Goal: Task Accomplishment & Management: Complete application form

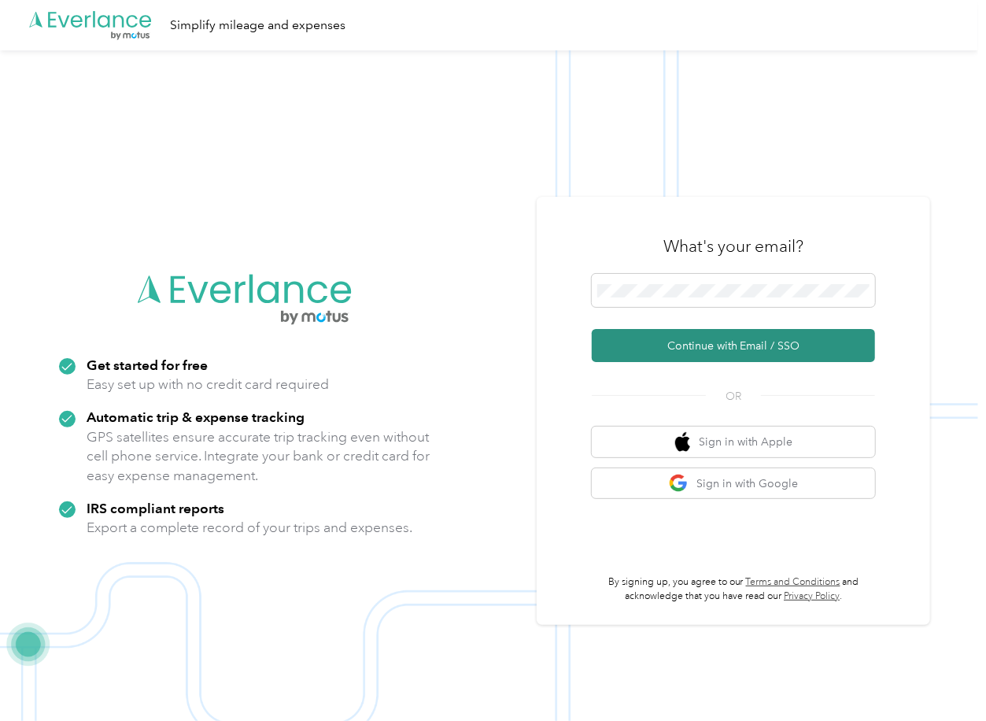
click at [647, 346] on button "Continue with Email / SSO" at bounding box center [733, 345] width 283 height 33
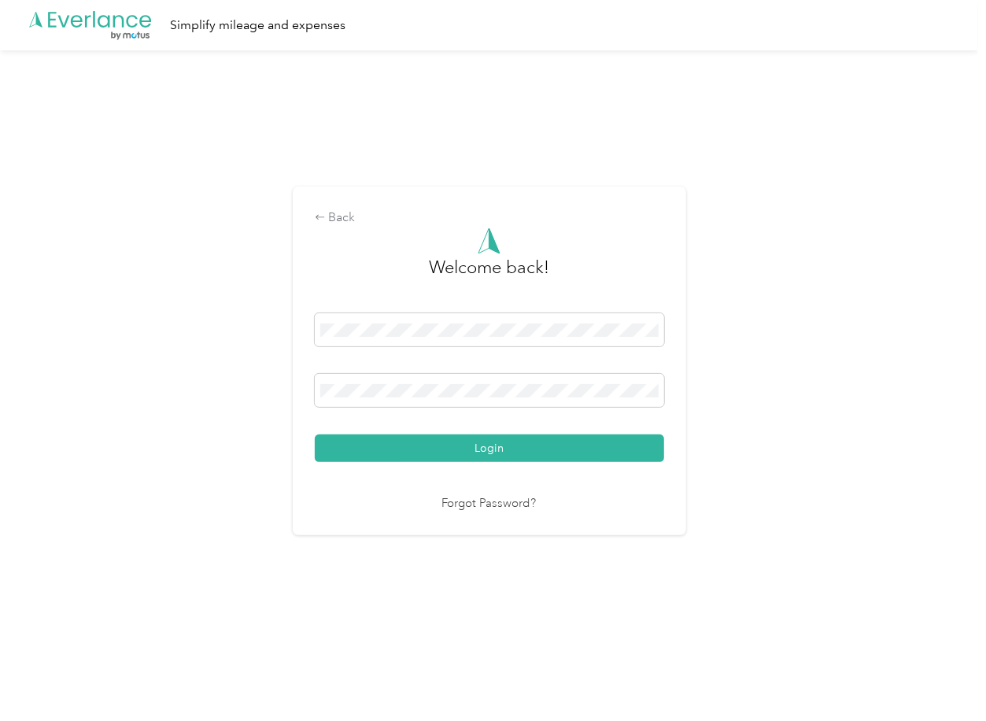
click at [376, 433] on div "Login" at bounding box center [489, 387] width 349 height 149
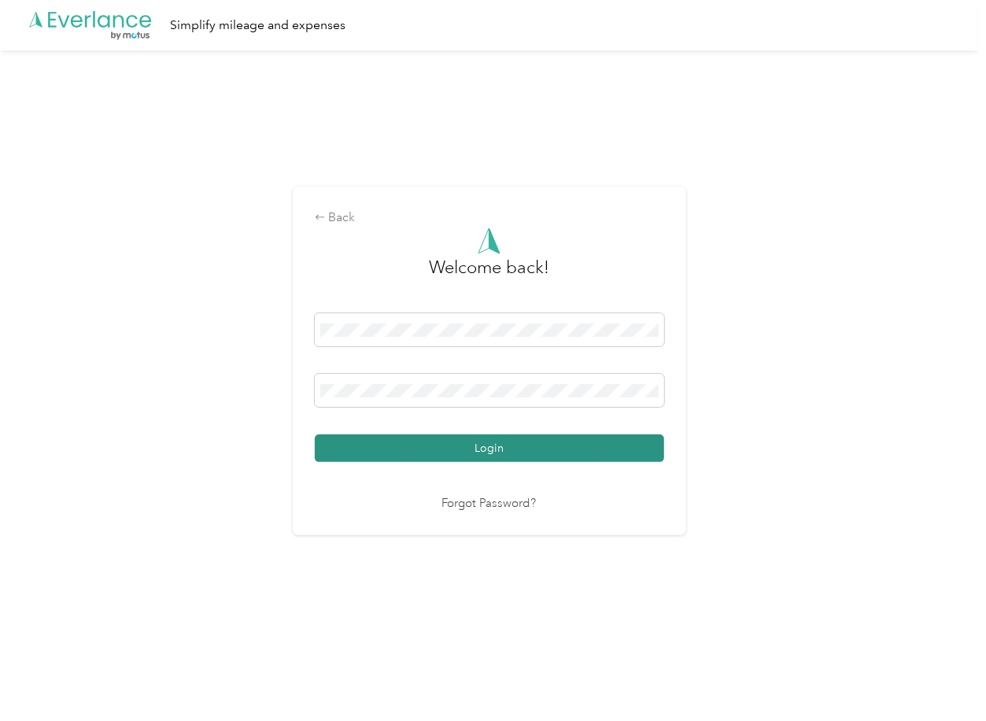
click at [375, 438] on button "Login" at bounding box center [489, 448] width 349 height 28
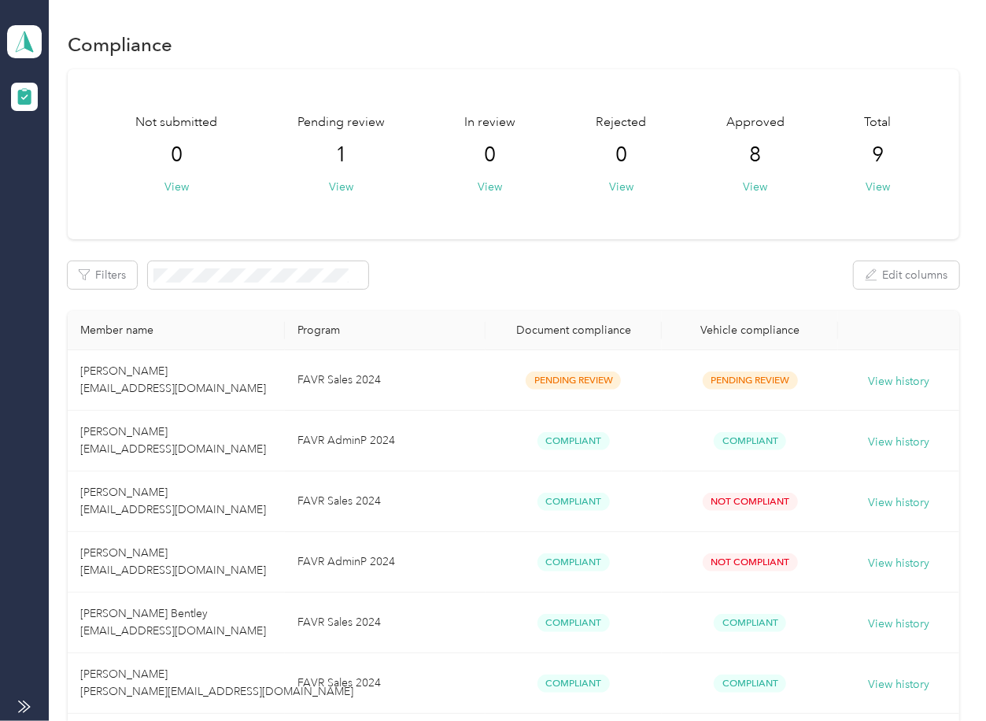
click at [552, 282] on div "Filters Edit columns" at bounding box center [513, 275] width 891 height 28
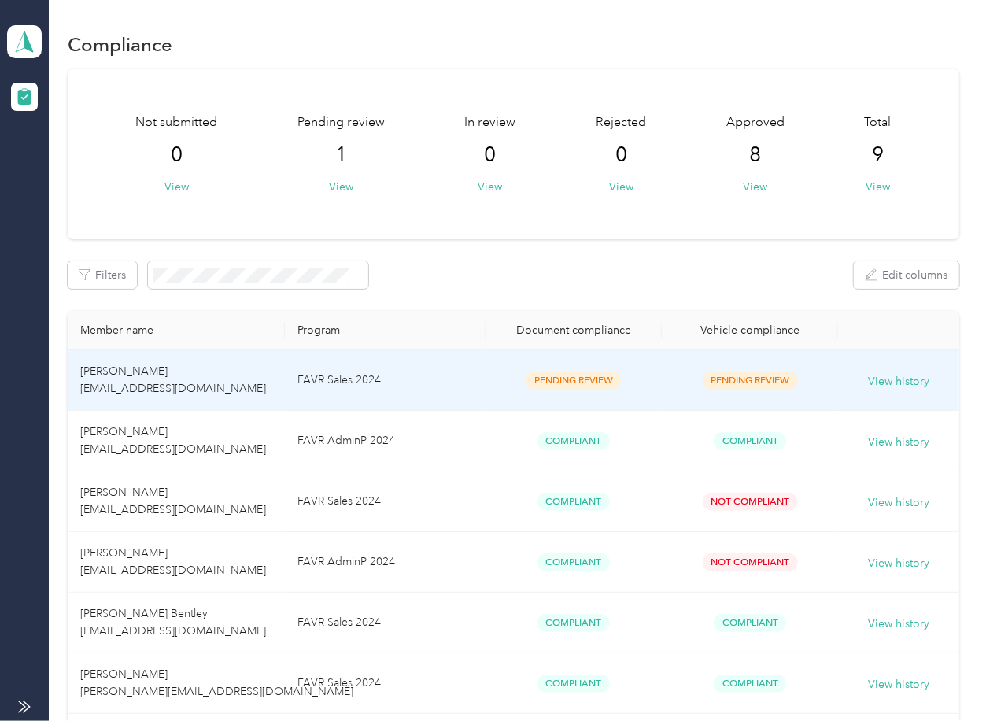
click at [490, 362] on td "Pending Review" at bounding box center [574, 380] width 176 height 61
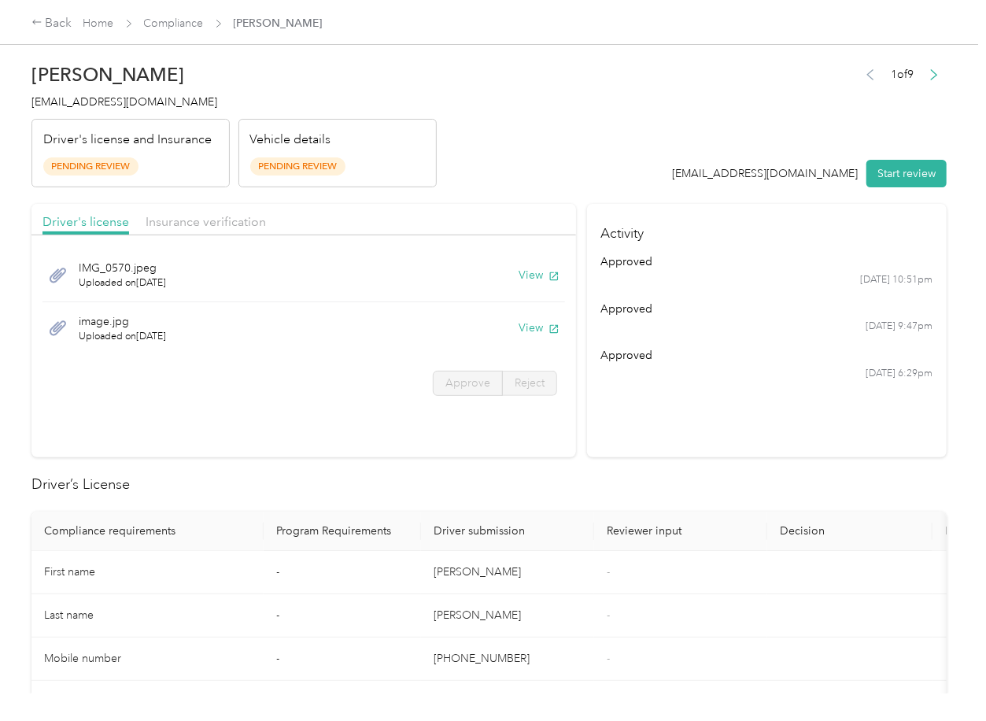
click at [508, 130] on header "[PERSON_NAME] [EMAIL_ADDRESS][DOMAIN_NAME] Driver's license and Insurance Pendi…" at bounding box center [488, 121] width 915 height 132
click at [531, 277] on button "View" at bounding box center [539, 275] width 41 height 17
click at [531, 327] on button "View" at bounding box center [539, 328] width 41 height 17
click at [491, 207] on div "Driver's license Insurance verification" at bounding box center [303, 219] width 545 height 31
drag, startPoint x: 178, startPoint y: 205, endPoint x: 190, endPoint y: 219, distance: 18.4
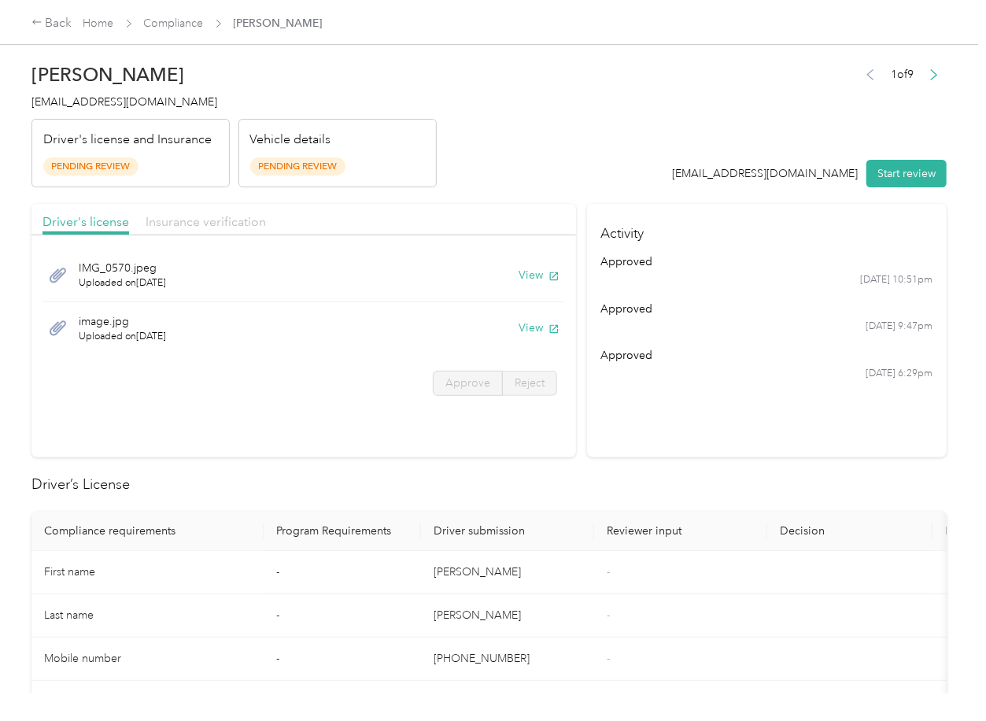
click at [178, 205] on div "Driver's license Insurance verification" at bounding box center [303, 219] width 545 height 31
click at [191, 220] on span "Insurance verification" at bounding box center [206, 221] width 120 height 15
click at [234, 225] on span "Insurance verification" at bounding box center [206, 221] width 120 height 15
click at [530, 268] on button "View" at bounding box center [539, 275] width 41 height 17
click at [540, 323] on button "View" at bounding box center [539, 328] width 41 height 17
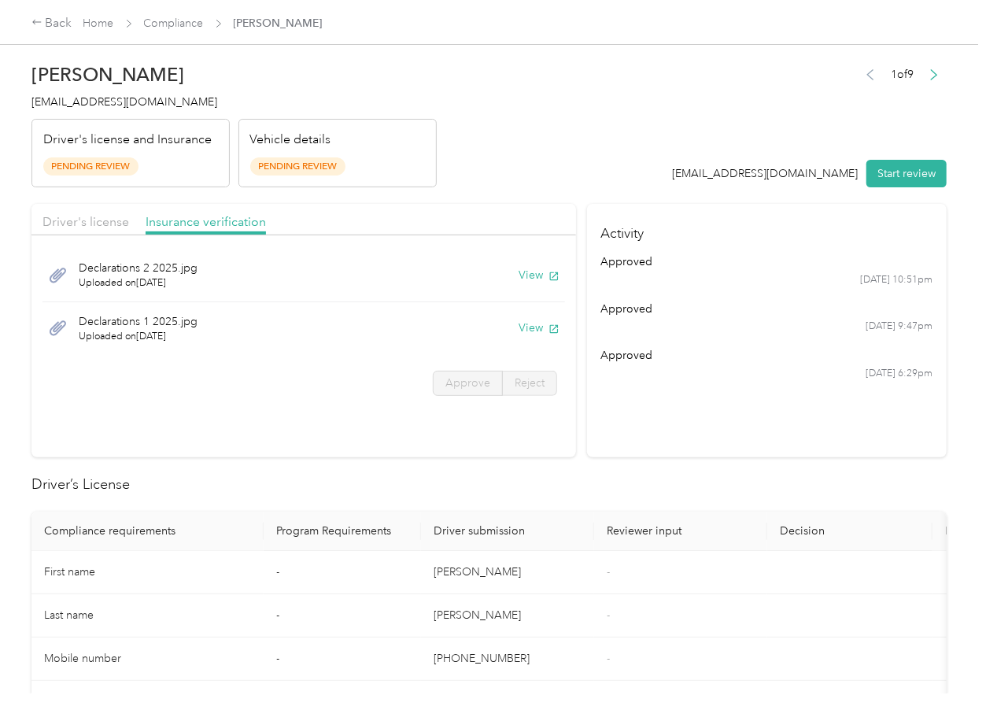
drag, startPoint x: 650, startPoint y: 193, endPoint x: 774, endPoint y: 176, distance: 124.7
click at [904, 179] on button "Start review" at bounding box center [907, 174] width 80 height 28
click at [68, 226] on span "Driver's license" at bounding box center [86, 221] width 87 height 15
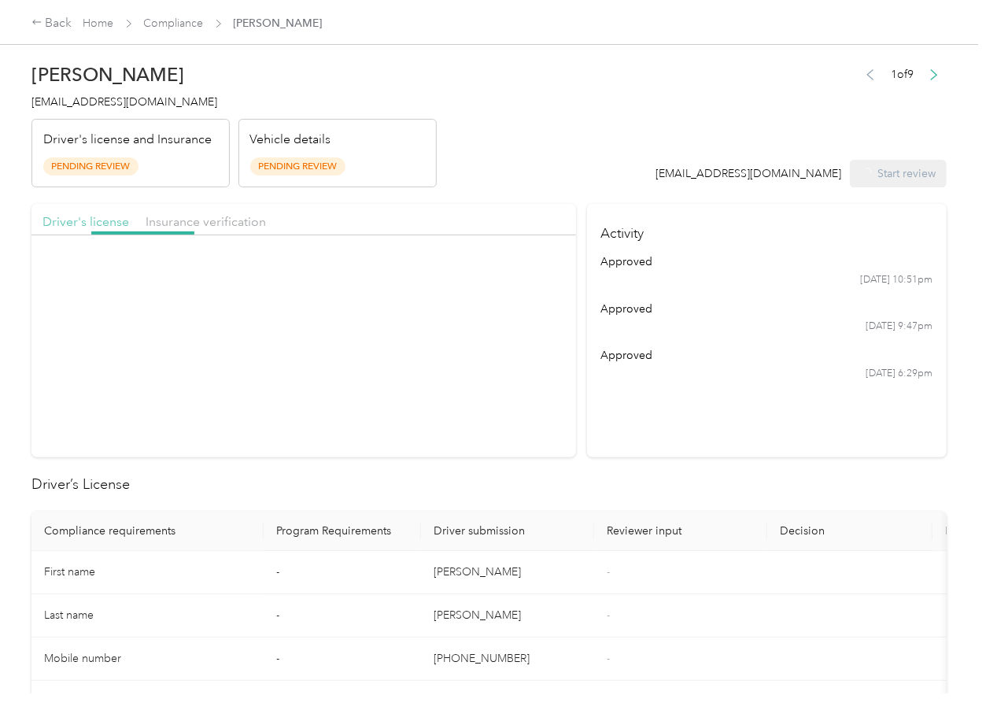
click at [78, 218] on span "Driver's license" at bounding box center [86, 221] width 87 height 15
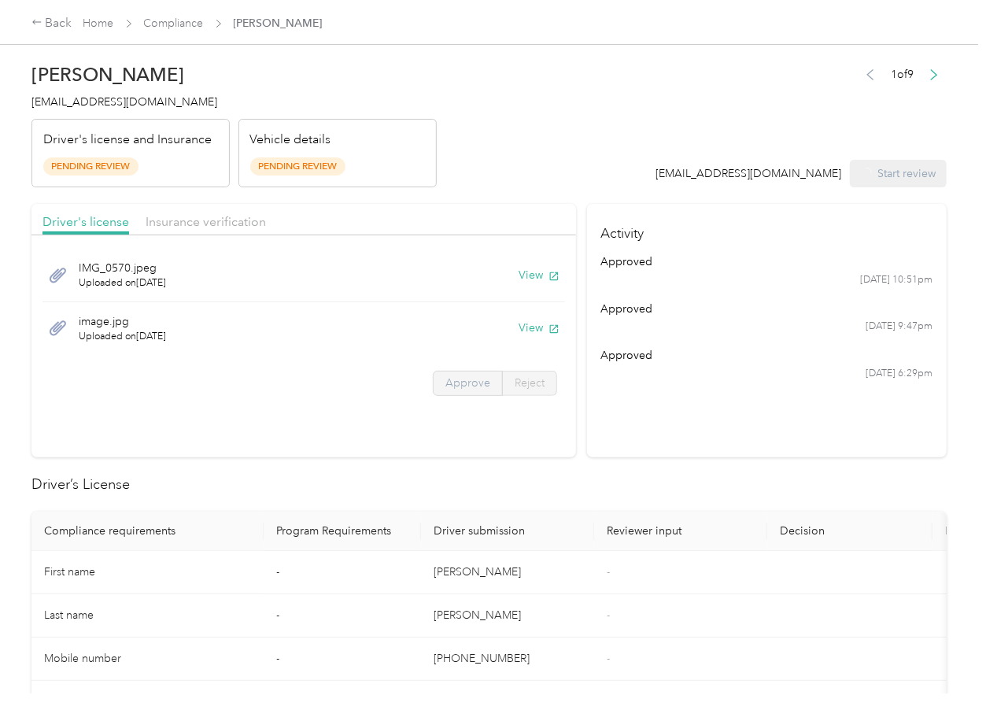
click at [457, 383] on span "Approve" at bounding box center [468, 382] width 45 height 13
click at [472, 384] on span "Approve" at bounding box center [468, 382] width 45 height 13
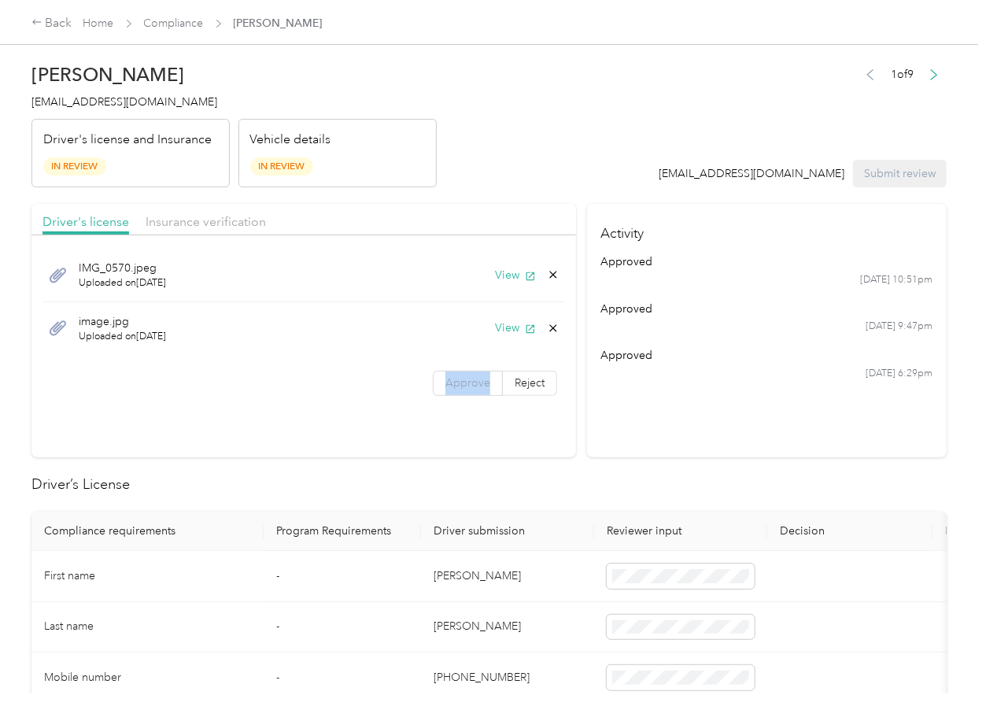
click at [472, 384] on span "Approve" at bounding box center [468, 382] width 45 height 13
click at [229, 224] on span "Insurance verification" at bounding box center [206, 221] width 120 height 15
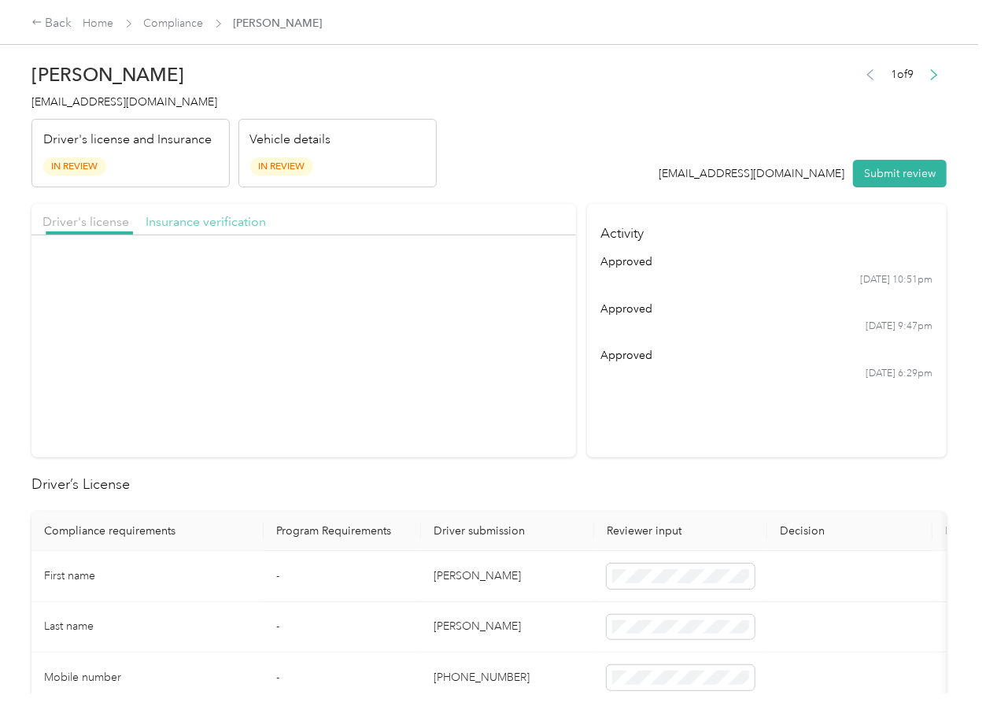
click at [223, 224] on span "Insurance verification" at bounding box center [206, 221] width 120 height 15
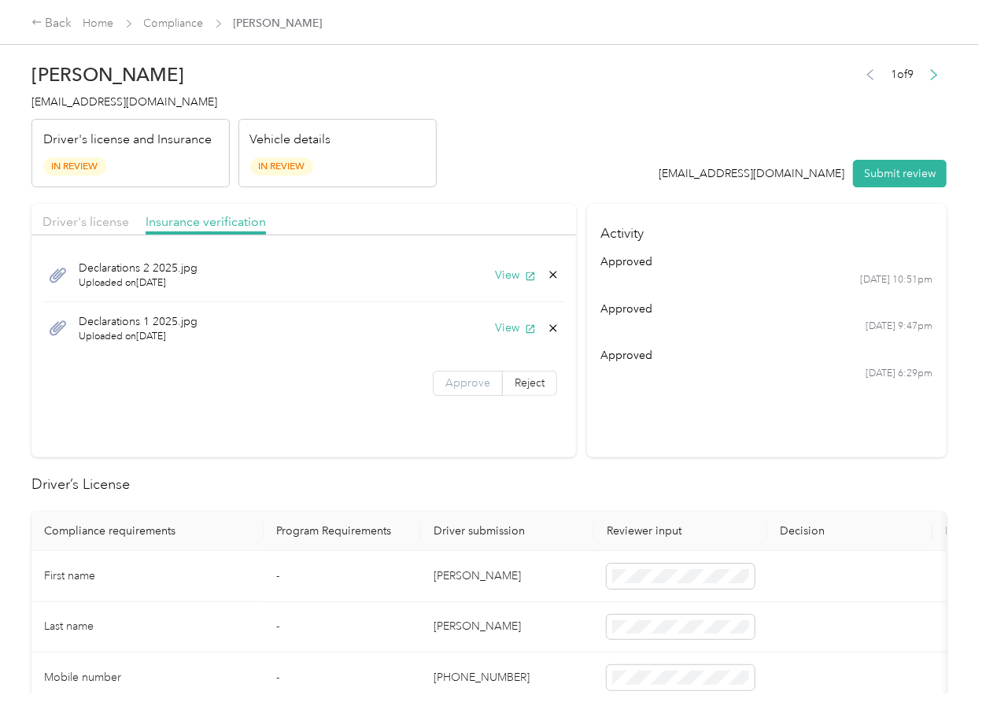
drag, startPoint x: 485, startPoint y: 383, endPoint x: 457, endPoint y: 582, distance: 201.0
click at [485, 384] on label "Approve" at bounding box center [468, 383] width 70 height 25
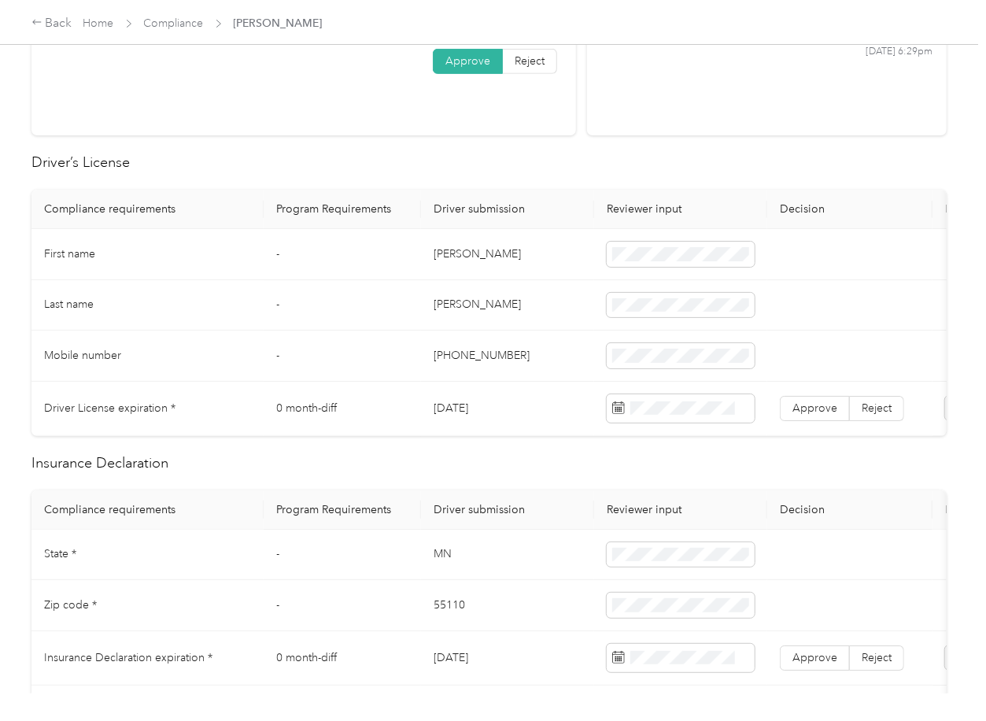
scroll to position [420, 0]
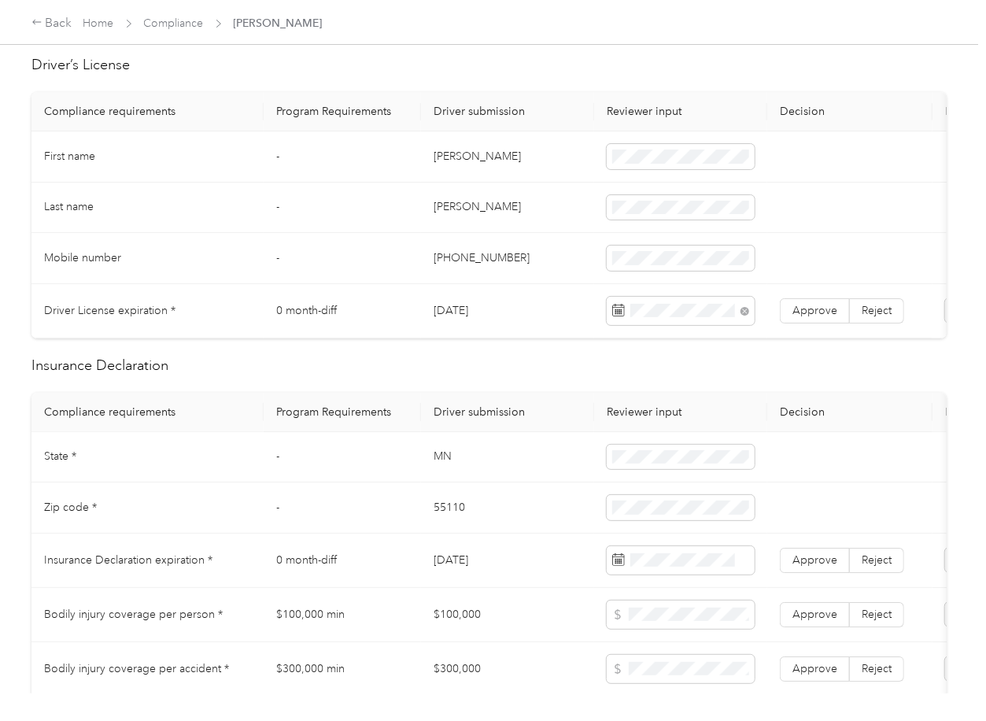
click at [826, 320] on label "Approve" at bounding box center [815, 310] width 70 height 25
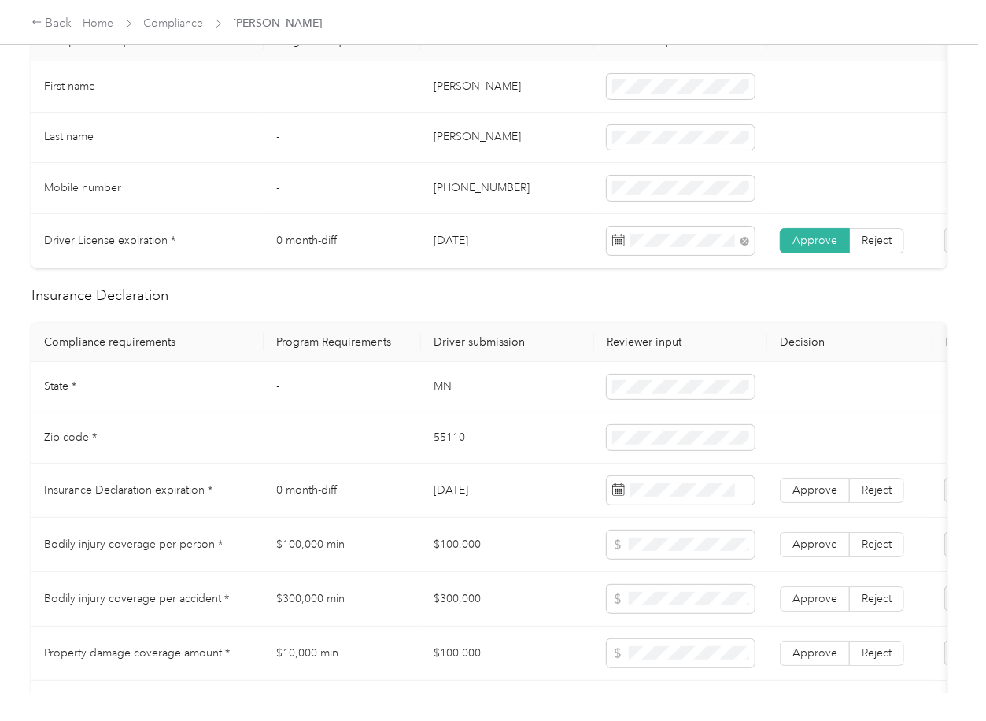
scroll to position [734, 0]
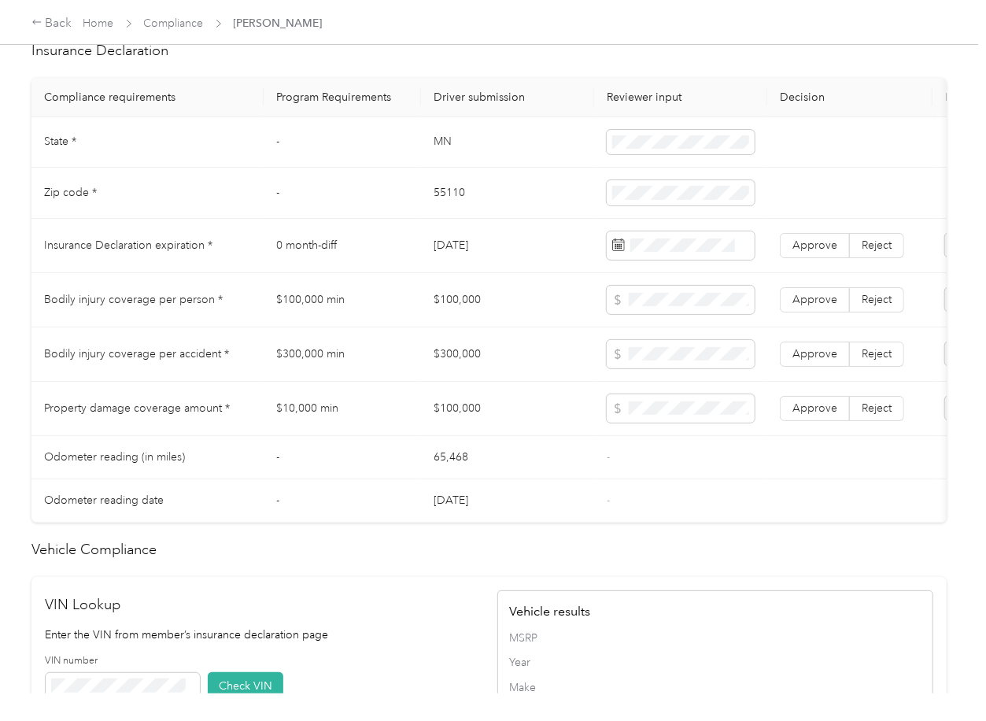
click at [442, 156] on td "MN" at bounding box center [507, 142] width 173 height 51
copy td "MN"
click at [464, 219] on td "55110" at bounding box center [507, 193] width 173 height 51
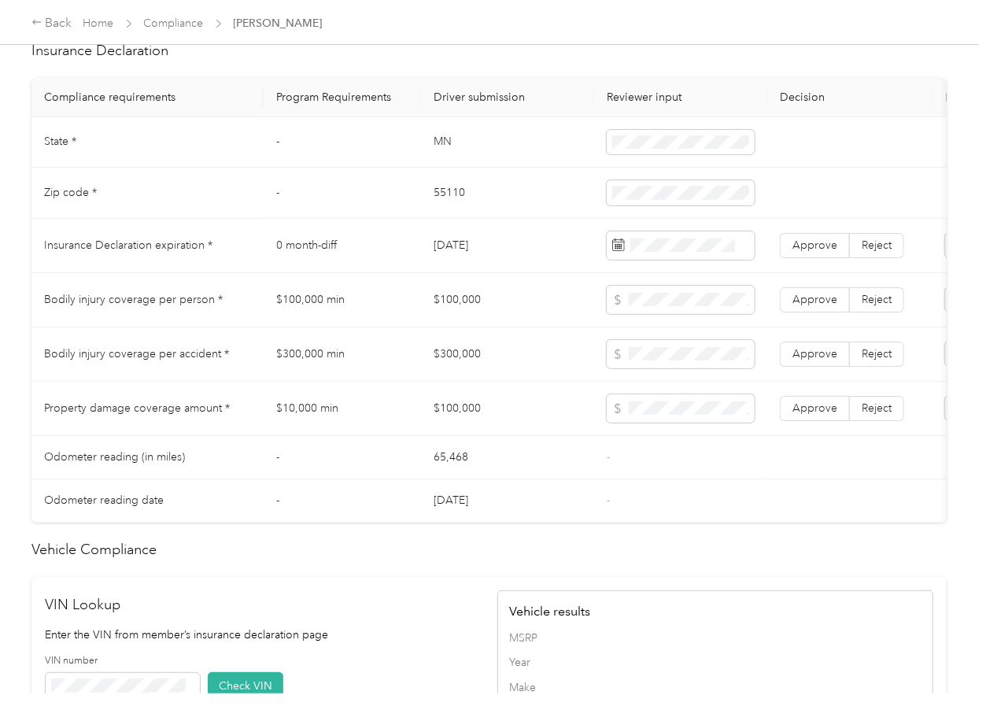
click at [464, 219] on td "55110" at bounding box center [507, 193] width 173 height 51
copy td "55110"
click at [645, 219] on td at bounding box center [680, 193] width 173 height 51
click at [431, 262] on td "[DATE]" at bounding box center [507, 246] width 173 height 54
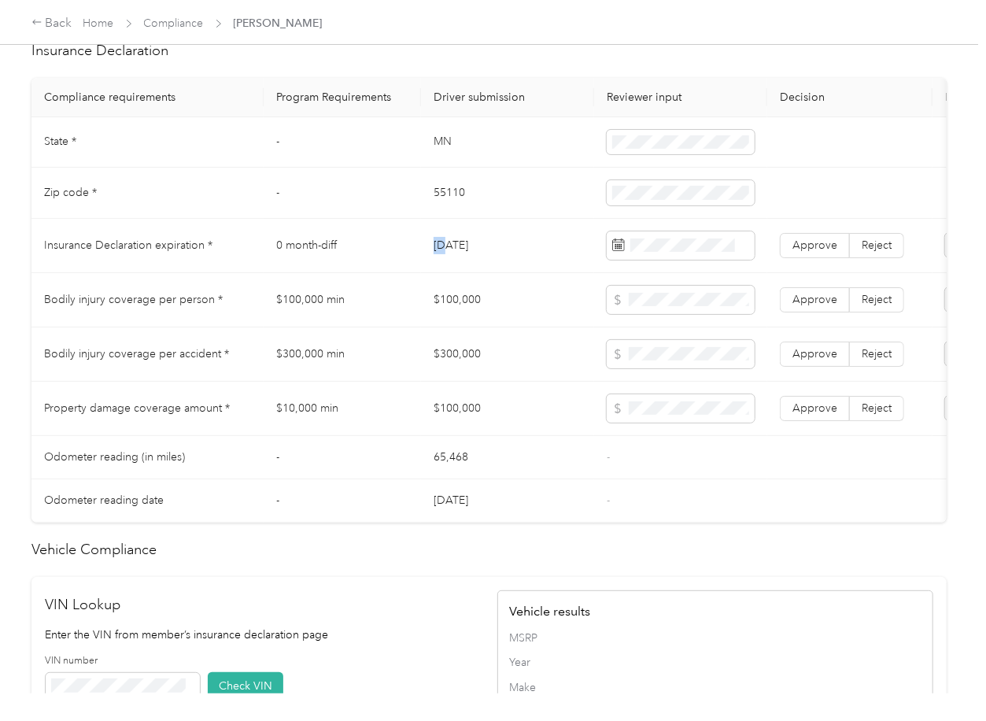
click at [431, 262] on td "[DATE]" at bounding box center [507, 246] width 173 height 54
copy td "[DATE]"
click at [700, 260] on span at bounding box center [681, 245] width 148 height 28
click at [830, 250] on label "Approve" at bounding box center [815, 245] width 70 height 25
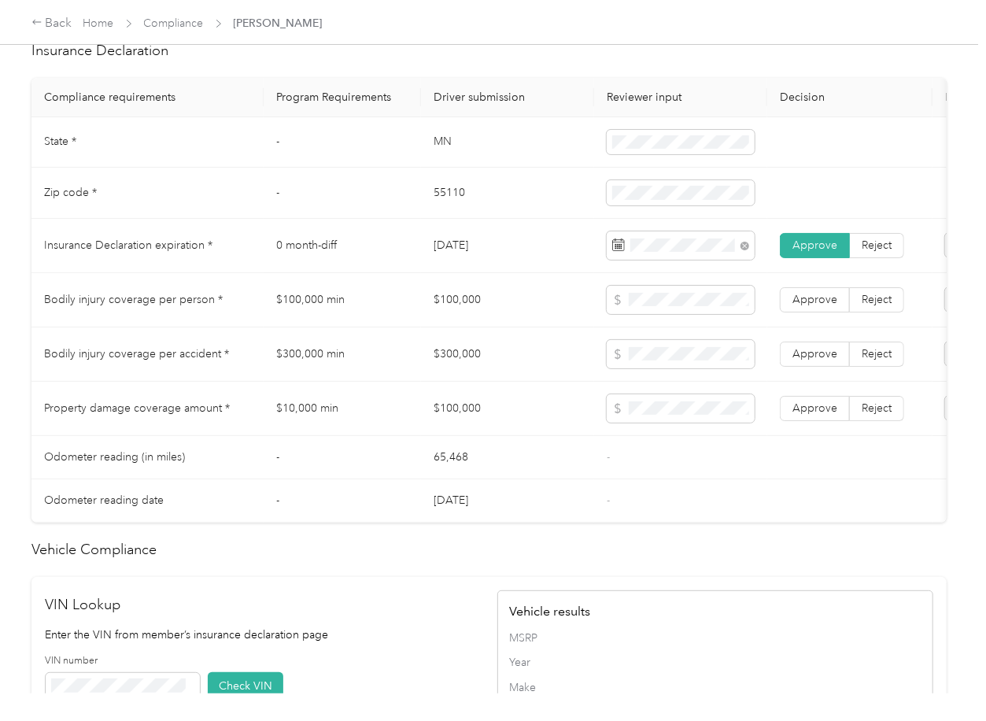
click at [501, 325] on td "$100,000" at bounding box center [507, 300] width 173 height 54
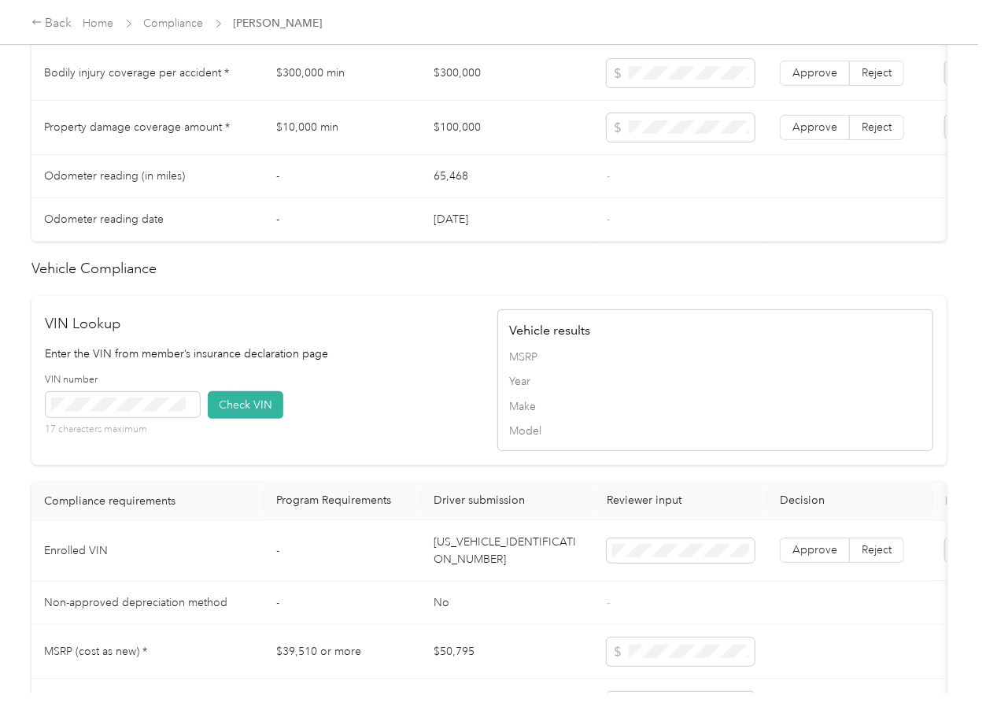
scroll to position [1322, 0]
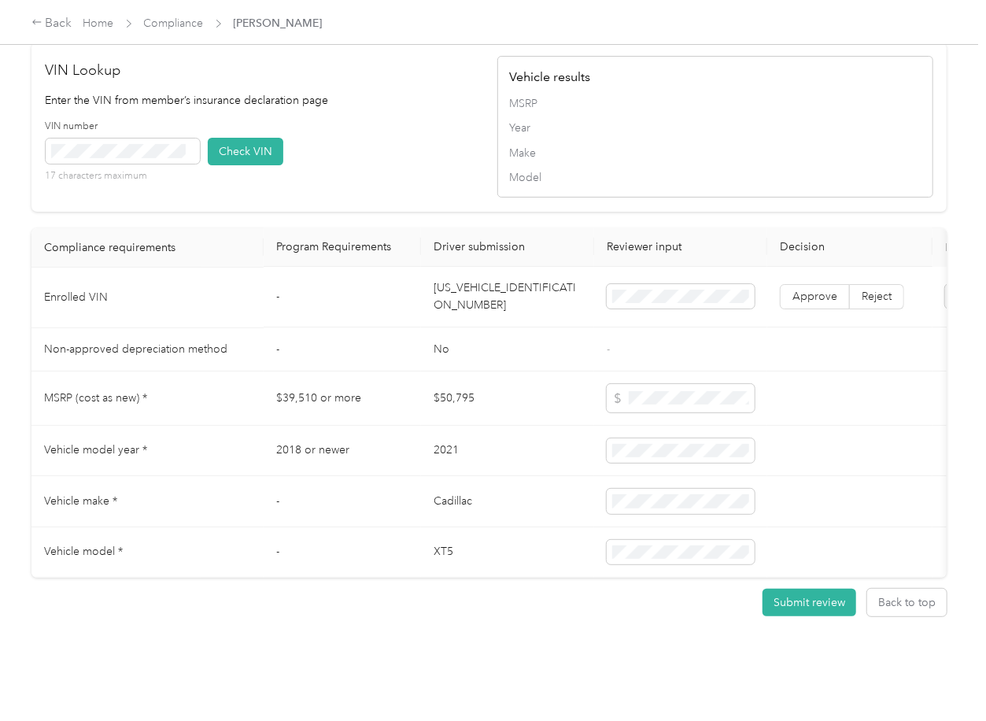
click at [457, 271] on td "[US_VEHICLE_IDENTIFICATION_NUMBER]" at bounding box center [507, 298] width 173 height 61
copy td "[US_VEHICLE_IDENTIFICATION_NUMBER]"
click at [193, 147] on icon at bounding box center [190, 150] width 7 height 7
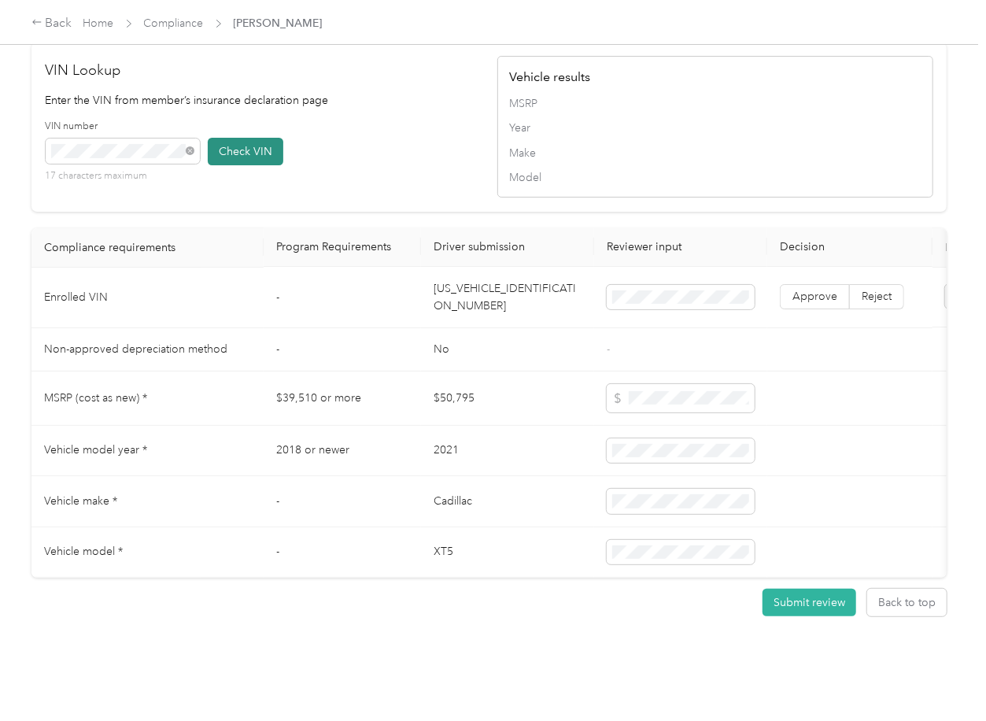
click at [252, 138] on button "Check VIN" at bounding box center [246, 152] width 76 height 28
click at [815, 290] on span "Approve" at bounding box center [815, 296] width 45 height 13
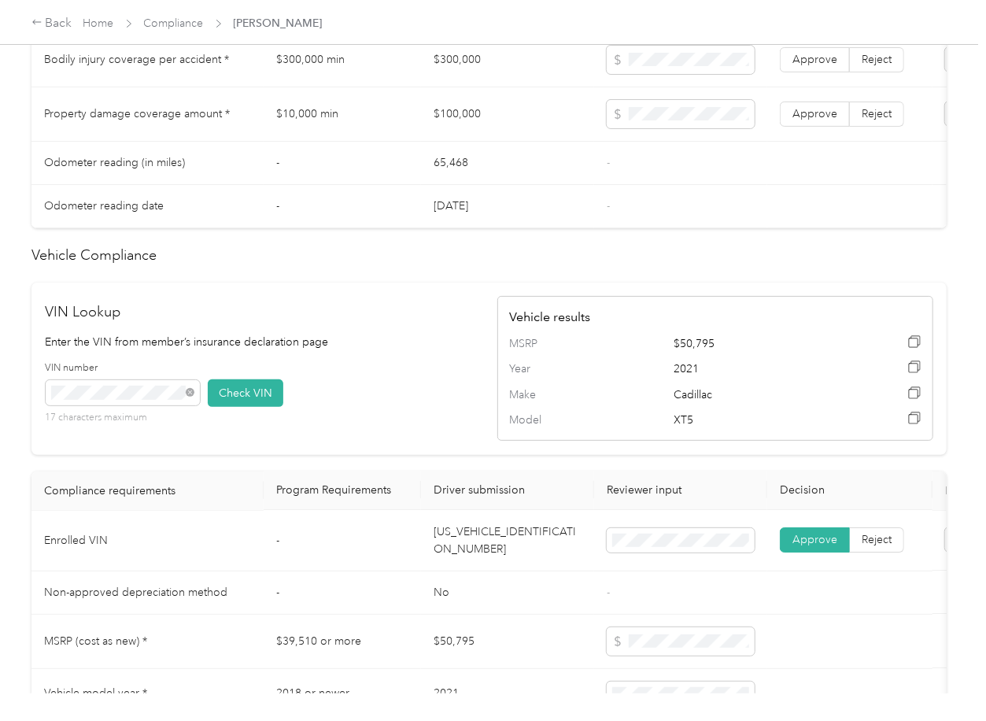
scroll to position [797, 0]
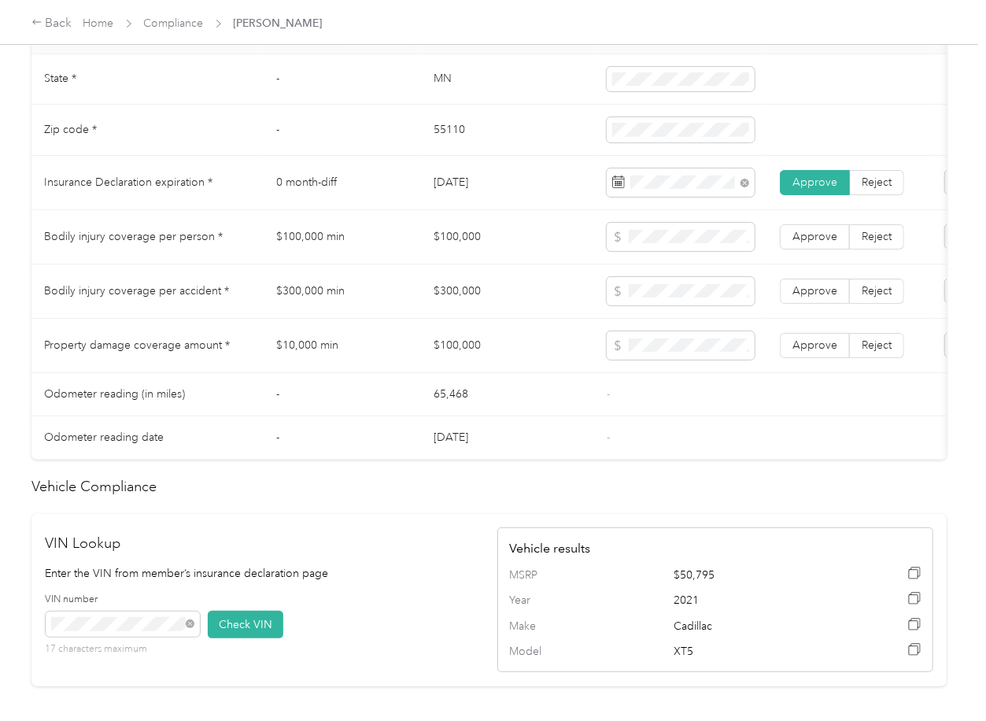
click at [464, 243] on td "$100,000" at bounding box center [507, 237] width 173 height 54
copy td "$100,000"
click at [457, 299] on td "$300,000" at bounding box center [507, 291] width 173 height 54
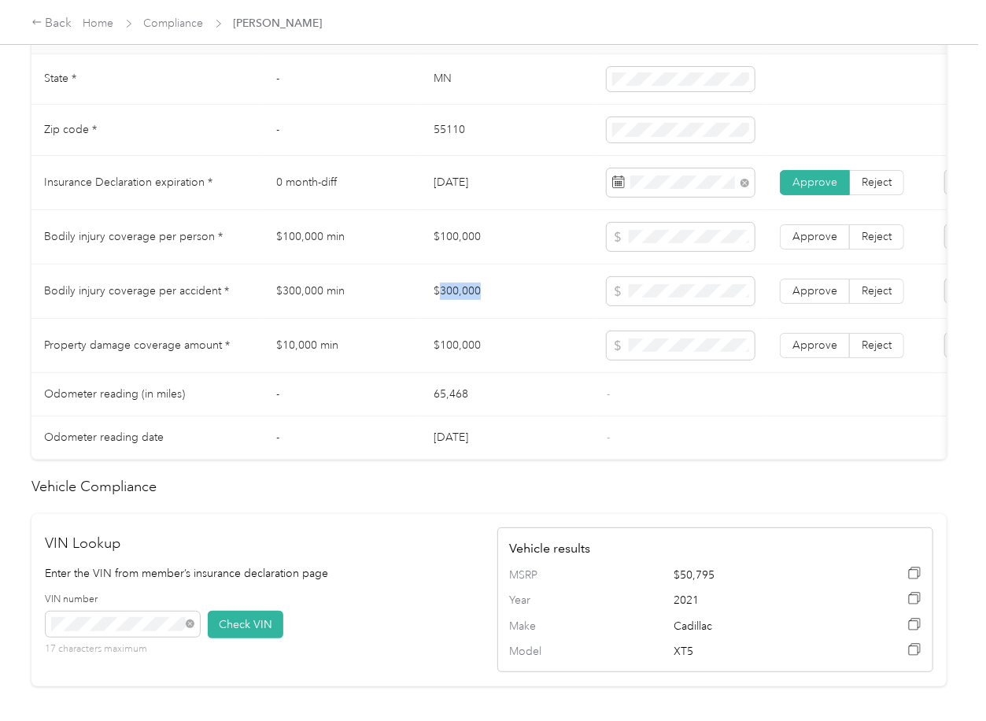
click at [457, 299] on td "$300,000" at bounding box center [507, 291] width 173 height 54
copy td "$300,000"
click at [808, 298] on span "Approve" at bounding box center [815, 290] width 45 height 13
click at [812, 243] on span "Approve" at bounding box center [815, 236] width 45 height 13
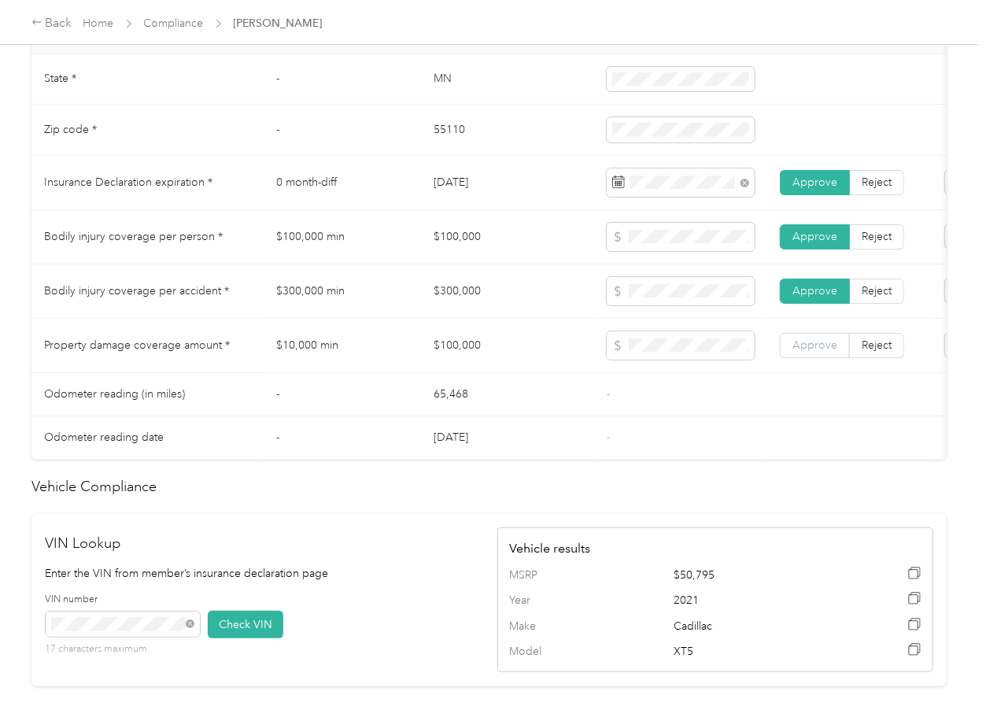
drag, startPoint x: 812, startPoint y: 356, endPoint x: 784, endPoint y: 400, distance: 52.0
click at [812, 352] on span "Approve" at bounding box center [815, 344] width 45 height 13
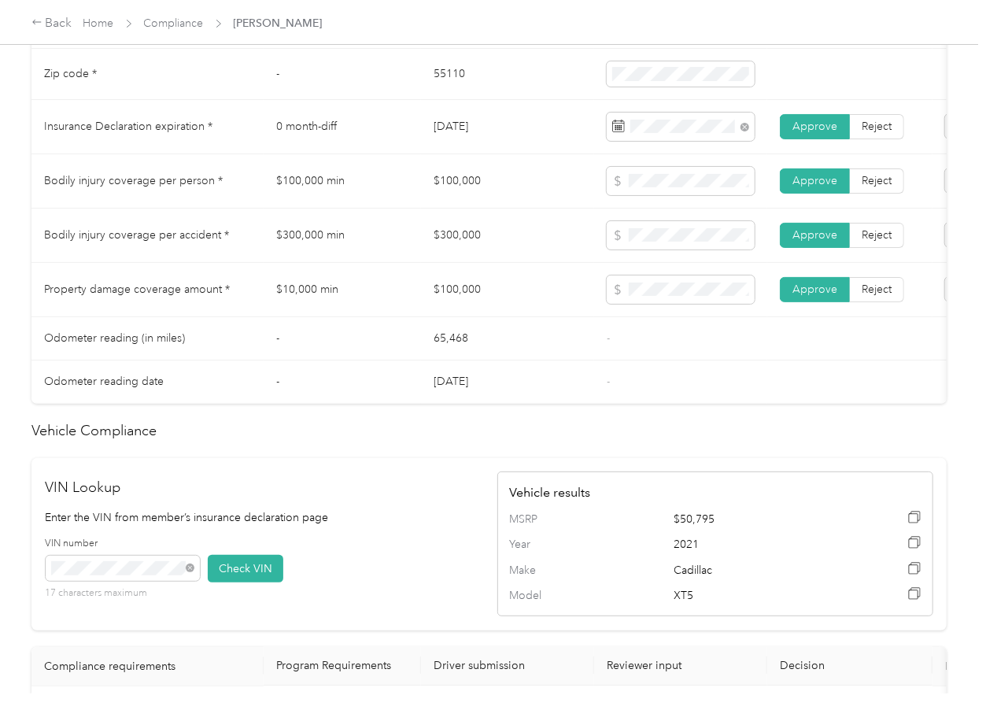
scroll to position [801, 0]
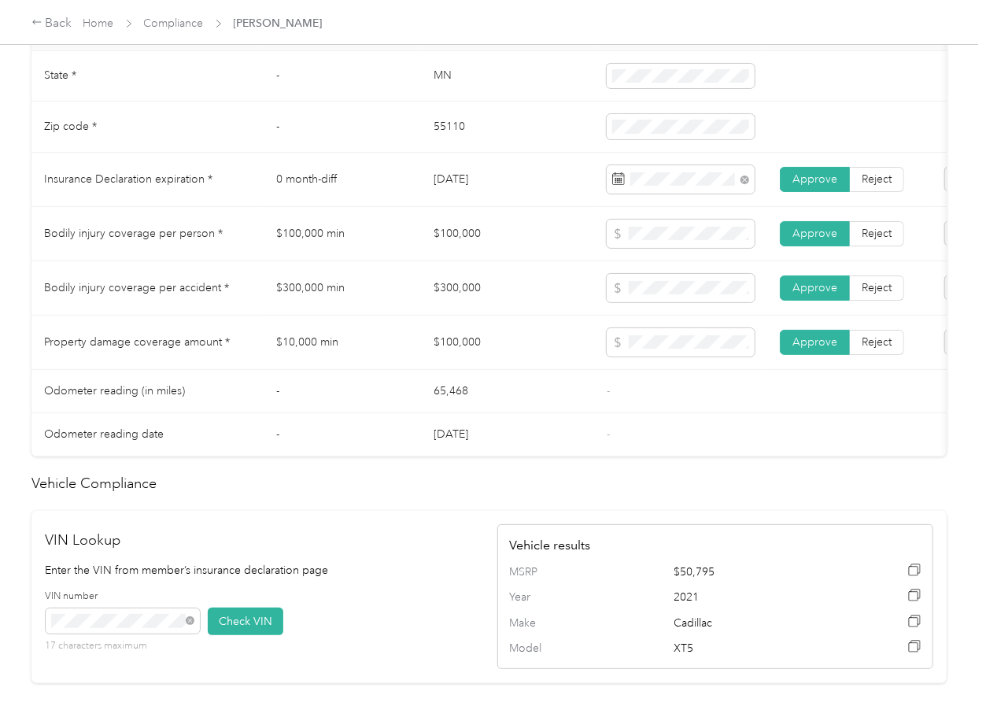
click at [539, 359] on td "$100,000" at bounding box center [507, 343] width 173 height 54
click at [517, 370] on td "$100,000" at bounding box center [507, 343] width 173 height 54
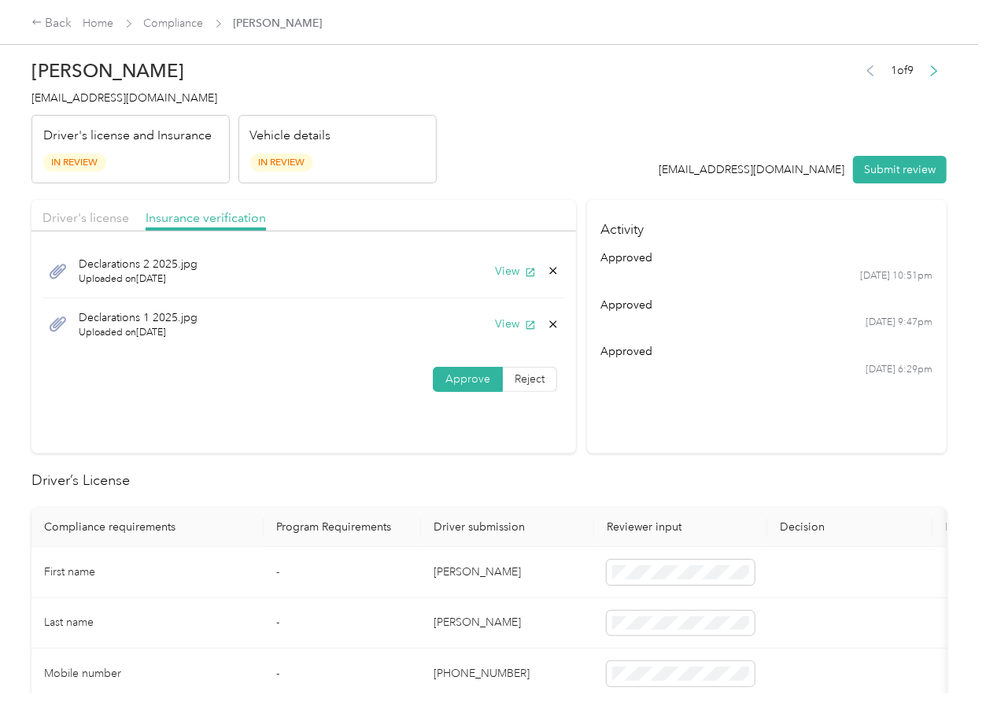
scroll to position [0, 0]
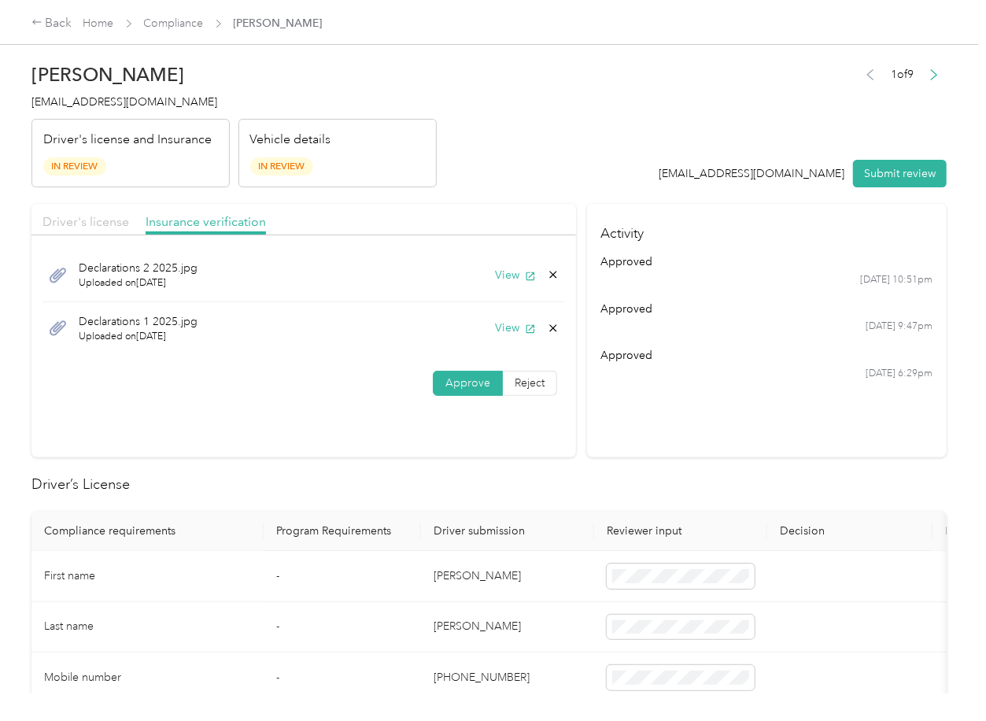
click at [90, 216] on span "Driver's license" at bounding box center [86, 221] width 87 height 15
click at [547, 327] on icon at bounding box center [553, 328] width 13 height 13
click at [500, 337] on button "Yes" at bounding box center [509, 339] width 31 height 25
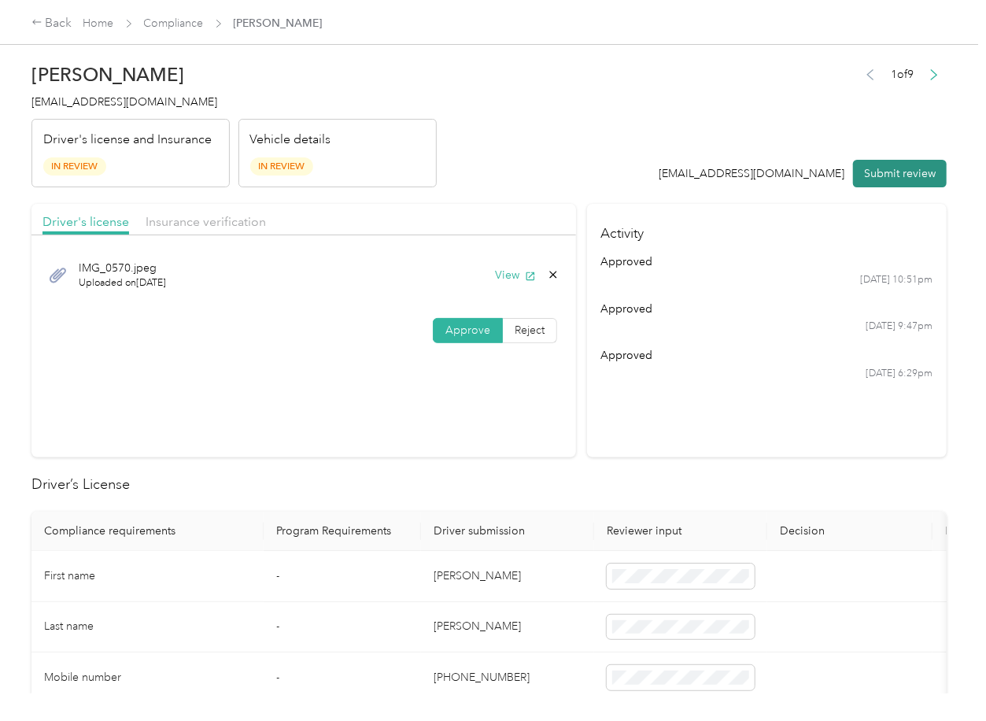
click at [880, 181] on button "Submit review" at bounding box center [900, 174] width 94 height 28
click at [110, 111] on div "[PERSON_NAME] [EMAIL_ADDRESS][DOMAIN_NAME] Driver's license and Insurance In Re…" at bounding box center [233, 121] width 405 height 132
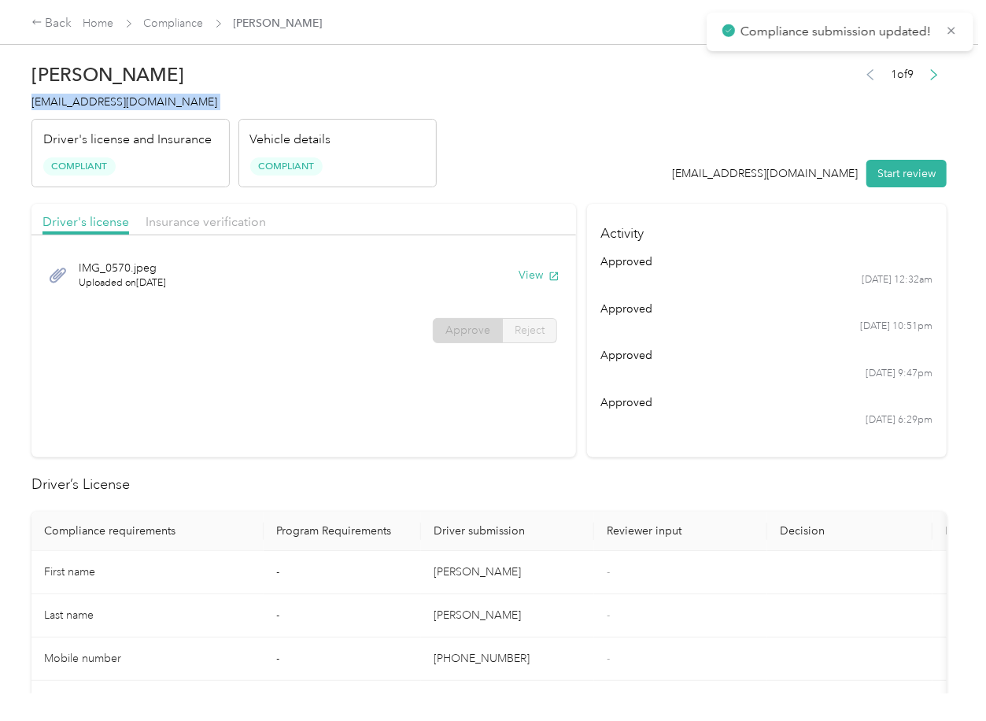
copy span "[EMAIL_ADDRESS][DOMAIN_NAME]"
click at [450, 449] on section "Driver's license Insurance verification IMG_0570.jpeg Uploaded on [DATE] View A…" at bounding box center [303, 330] width 545 height 253
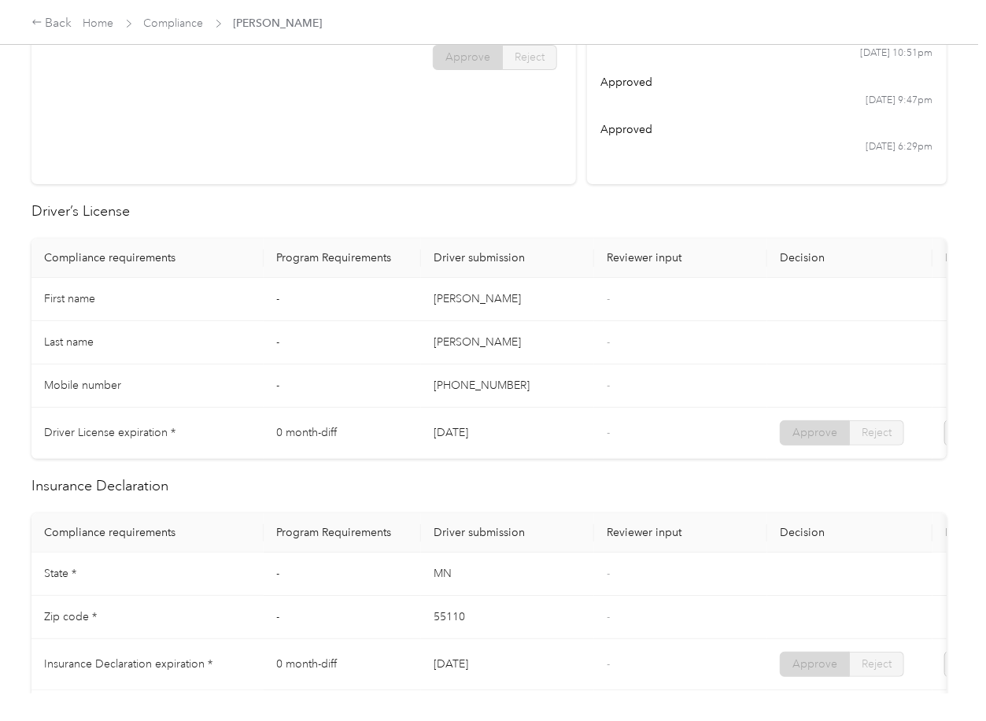
scroll to position [734, 0]
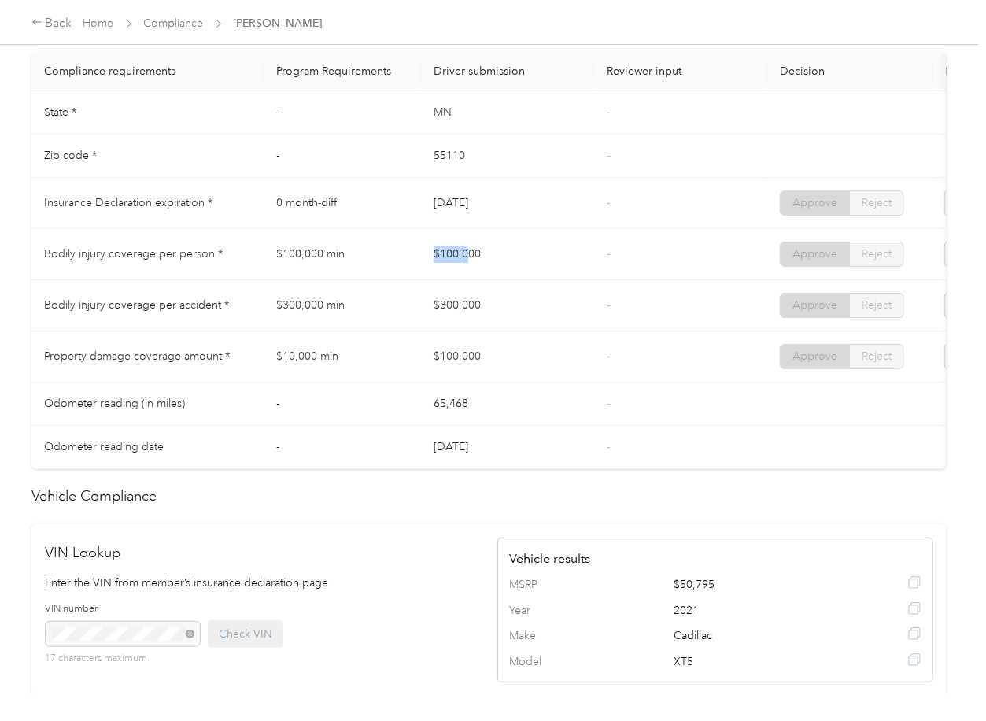
drag, startPoint x: 431, startPoint y: 251, endPoint x: 490, endPoint y: 271, distance: 62.2
click at [508, 241] on tbody "State * - [US_STATE] - Zip code * - 55110 - Insurance Declaration expiration * …" at bounding box center [586, 280] width 1110 height 378
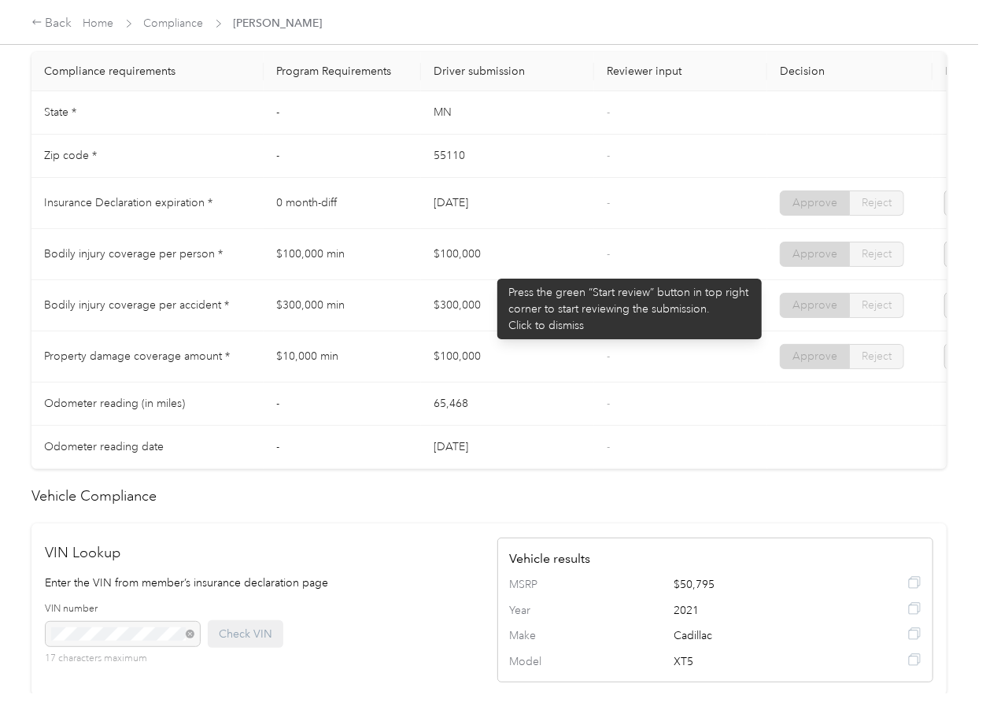
drag, startPoint x: 452, startPoint y: 303, endPoint x: 522, endPoint y: 316, distance: 71.3
click at [505, 312] on td "$300,000" at bounding box center [507, 305] width 173 height 51
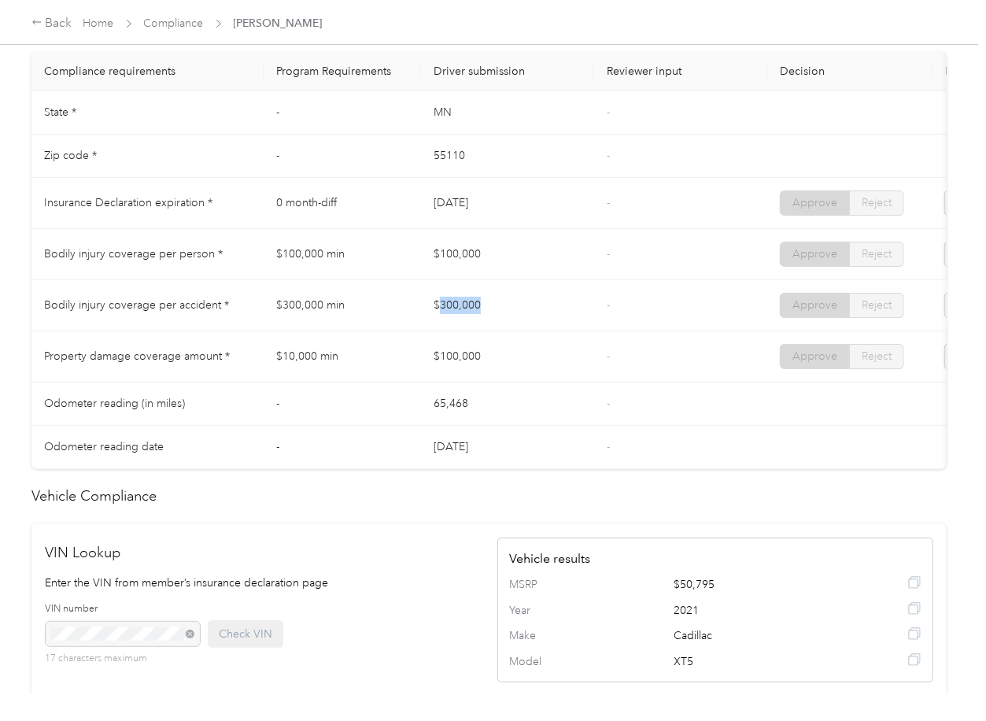
click at [507, 331] on td "$300,000" at bounding box center [507, 305] width 173 height 51
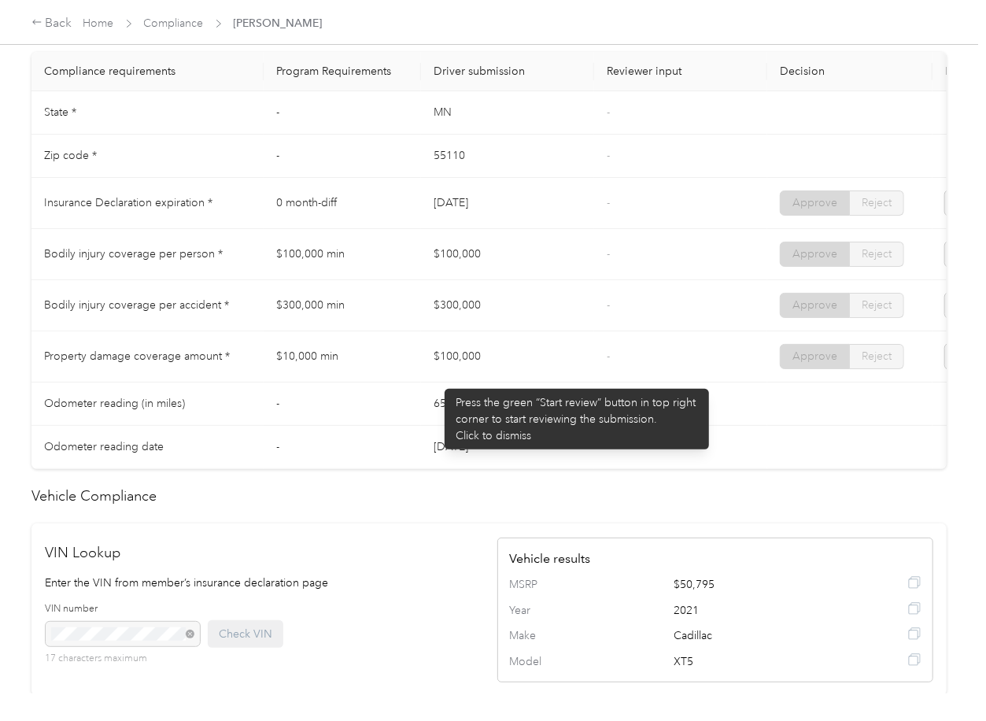
click at [438, 382] on td "$100,000" at bounding box center [507, 356] width 173 height 51
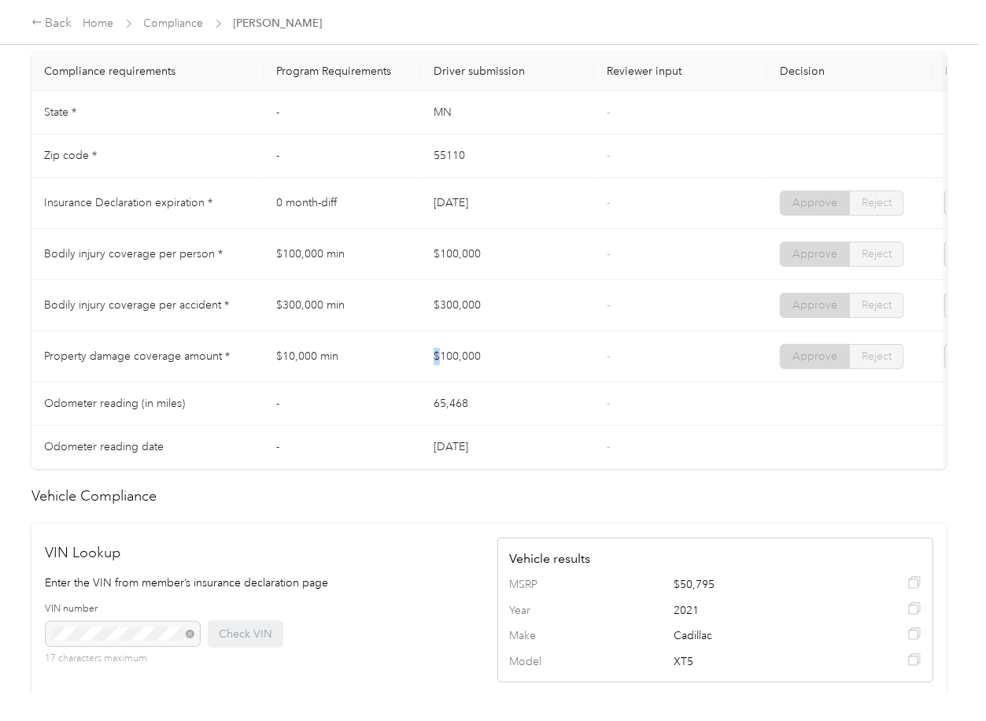
click at [650, 299] on td "-" at bounding box center [680, 305] width 173 height 51
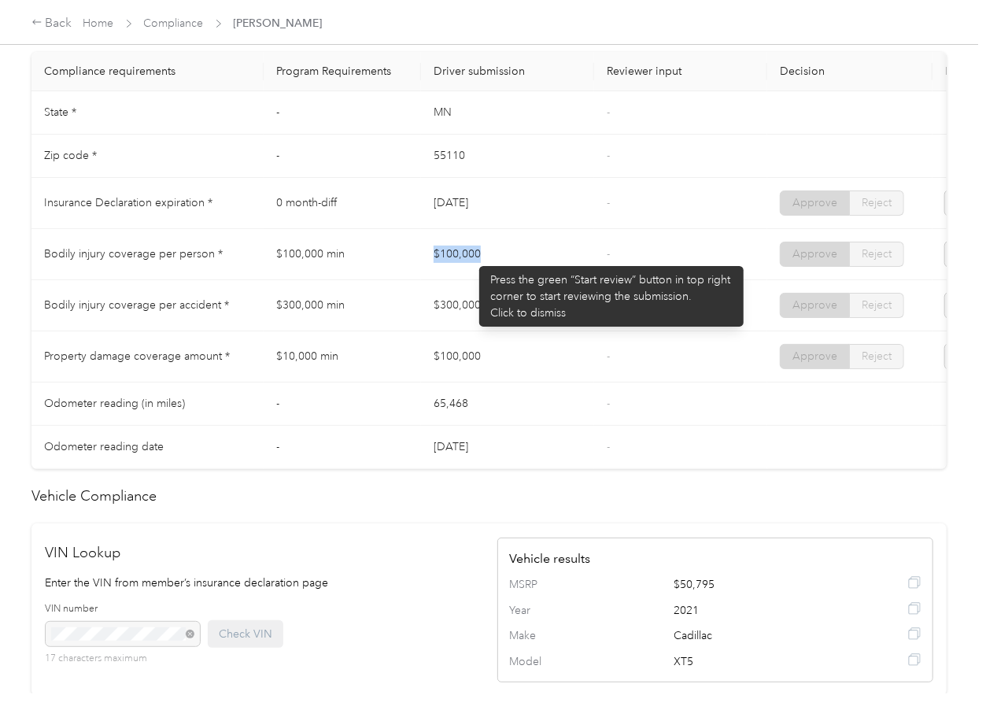
drag, startPoint x: 494, startPoint y: 261, endPoint x: 508, endPoint y: 263, distance: 14.3
click at [508, 263] on td "$100,000" at bounding box center [507, 254] width 173 height 51
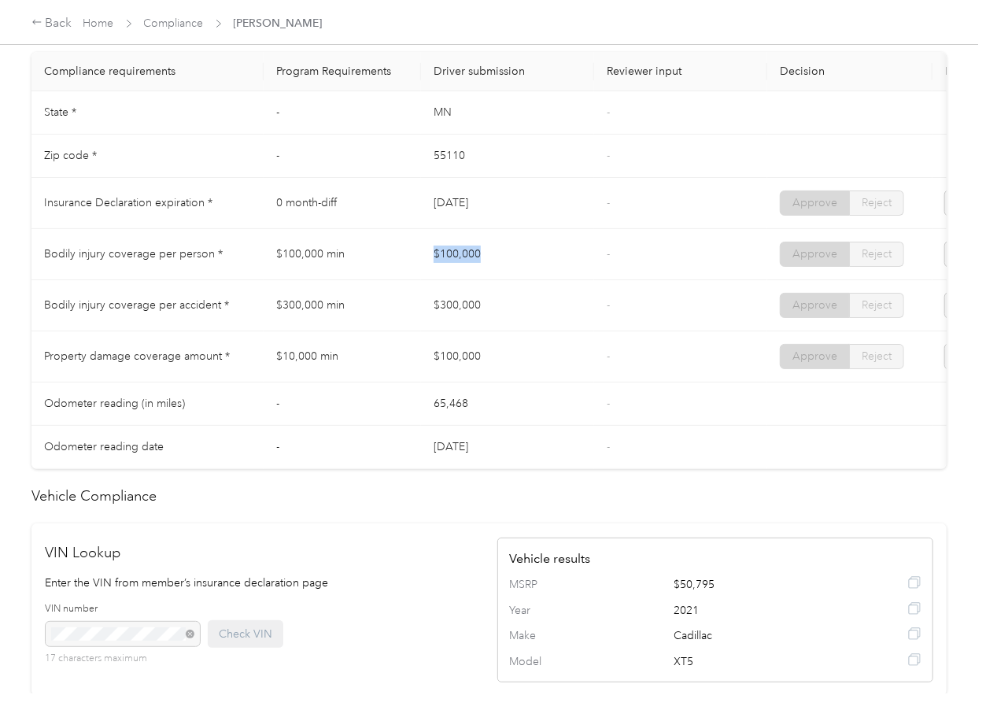
click at [511, 268] on td "$100,000" at bounding box center [507, 254] width 173 height 51
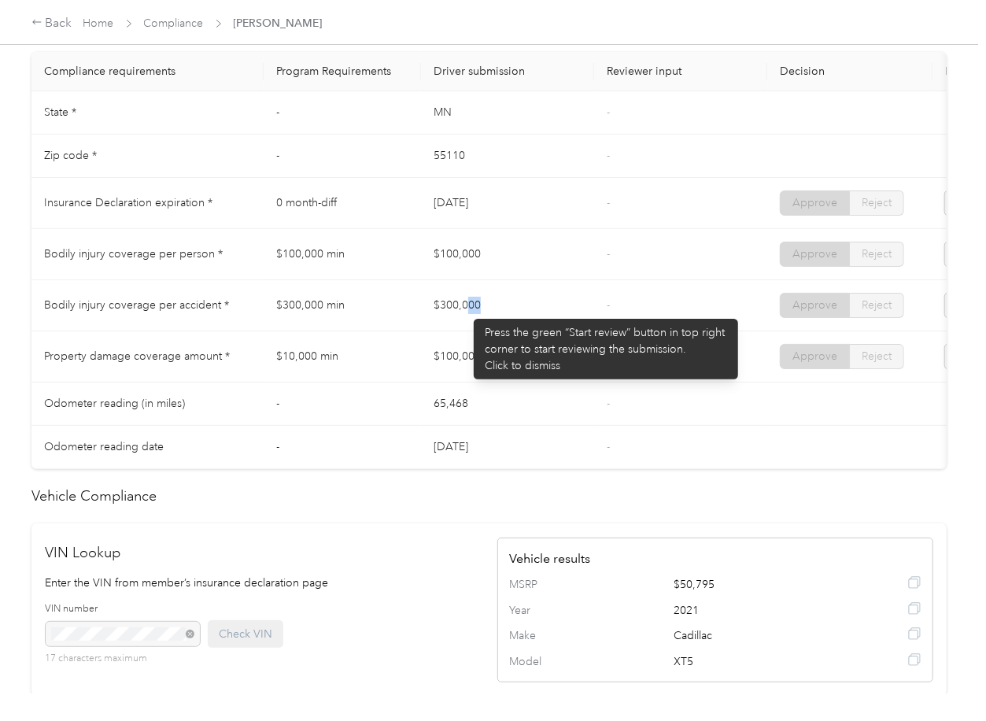
drag, startPoint x: 467, startPoint y: 310, endPoint x: 498, endPoint y: 325, distance: 34.9
click at [508, 312] on td "$300,000" at bounding box center [507, 305] width 173 height 51
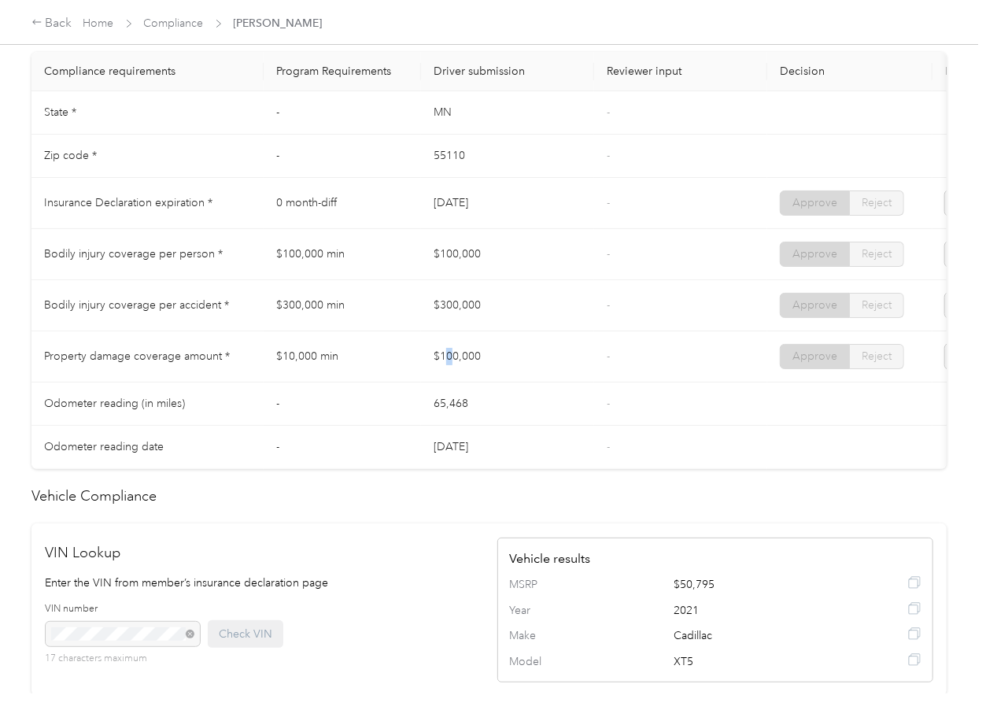
drag, startPoint x: 447, startPoint y: 357, endPoint x: 560, endPoint y: 360, distance: 113.4
click at [509, 360] on td "$100,000" at bounding box center [507, 356] width 173 height 51
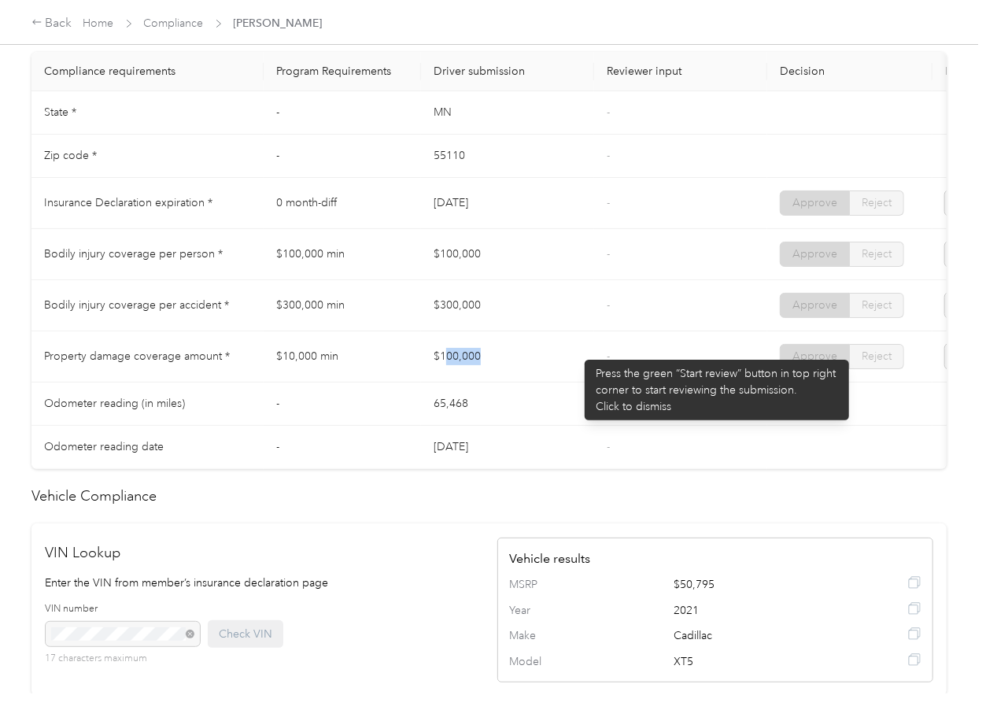
click at [577, 352] on td "$100,000" at bounding box center [507, 356] width 173 height 51
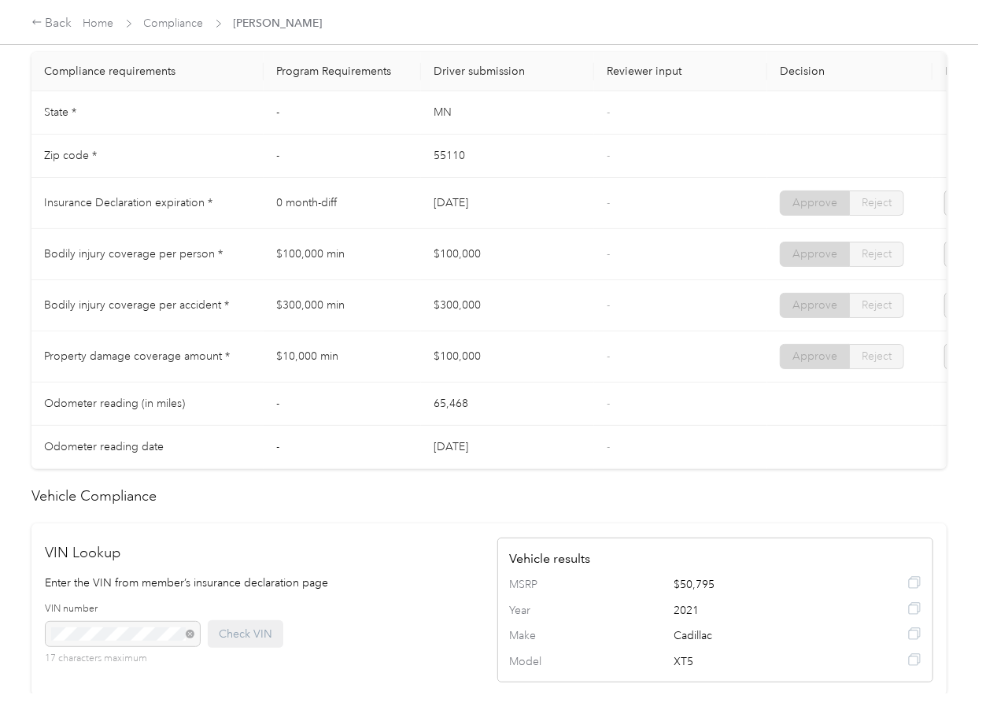
click at [655, 295] on td "-" at bounding box center [680, 305] width 173 height 51
click at [179, 25] on link "Compliance" at bounding box center [174, 23] width 60 height 13
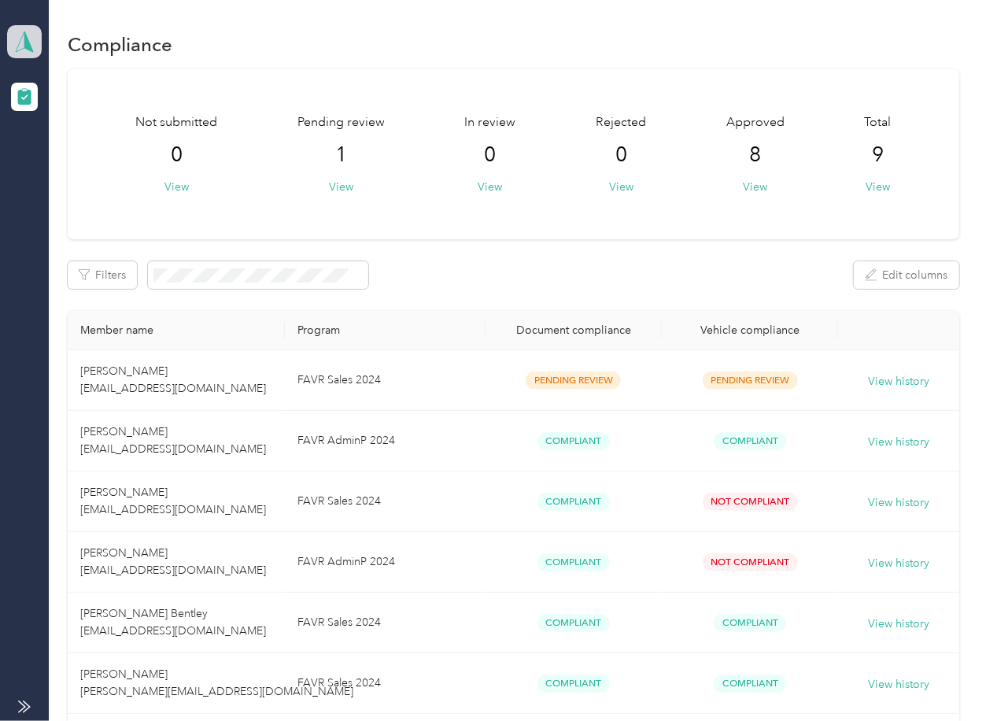
click at [39, 43] on span at bounding box center [24, 41] width 35 height 33
click at [80, 163] on div "Log out" at bounding box center [172, 165] width 309 height 28
